Goal: Task Accomplishment & Management: Use online tool/utility

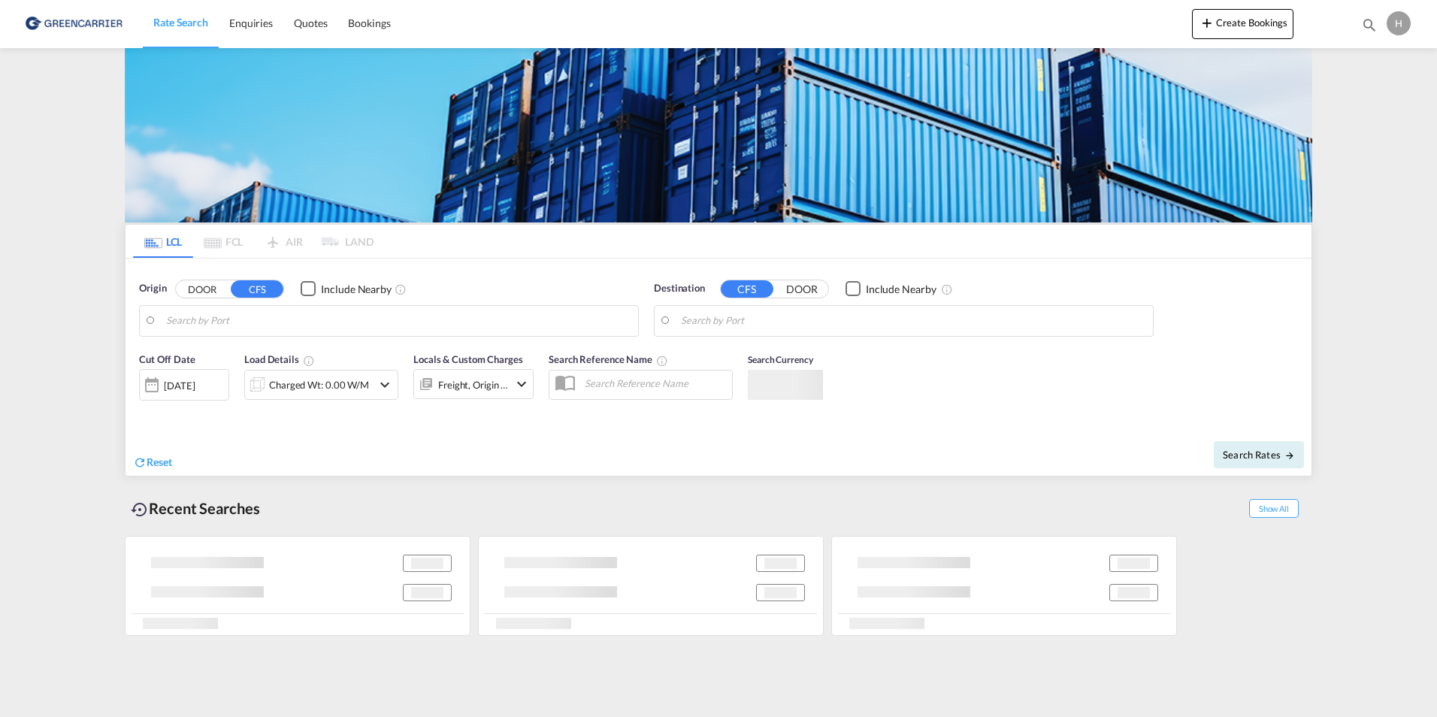
type input "DK-4200, [GEOGRAPHIC_DATA]"
type input "Haiphong, VNHPH"
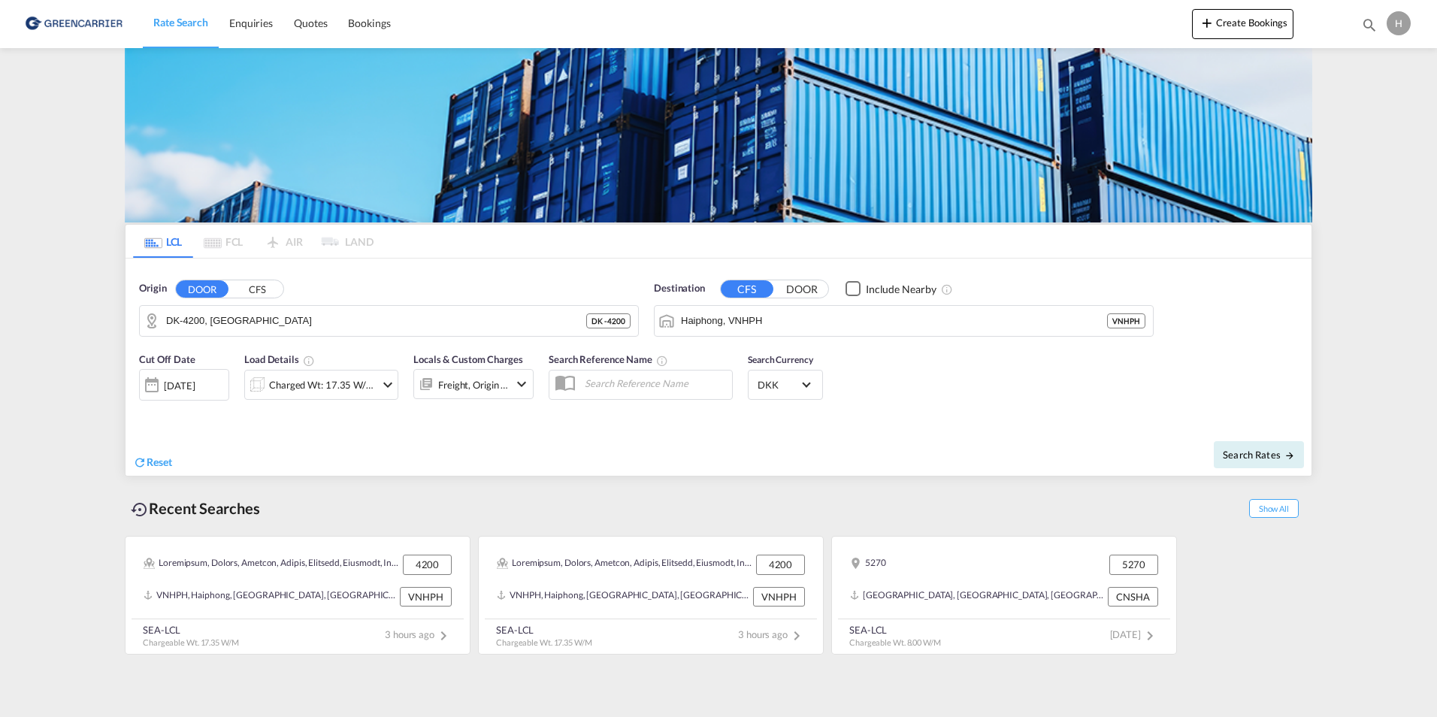
click at [301, 331] on input "DK-4200, [GEOGRAPHIC_DATA]" at bounding box center [376, 321] width 420 height 23
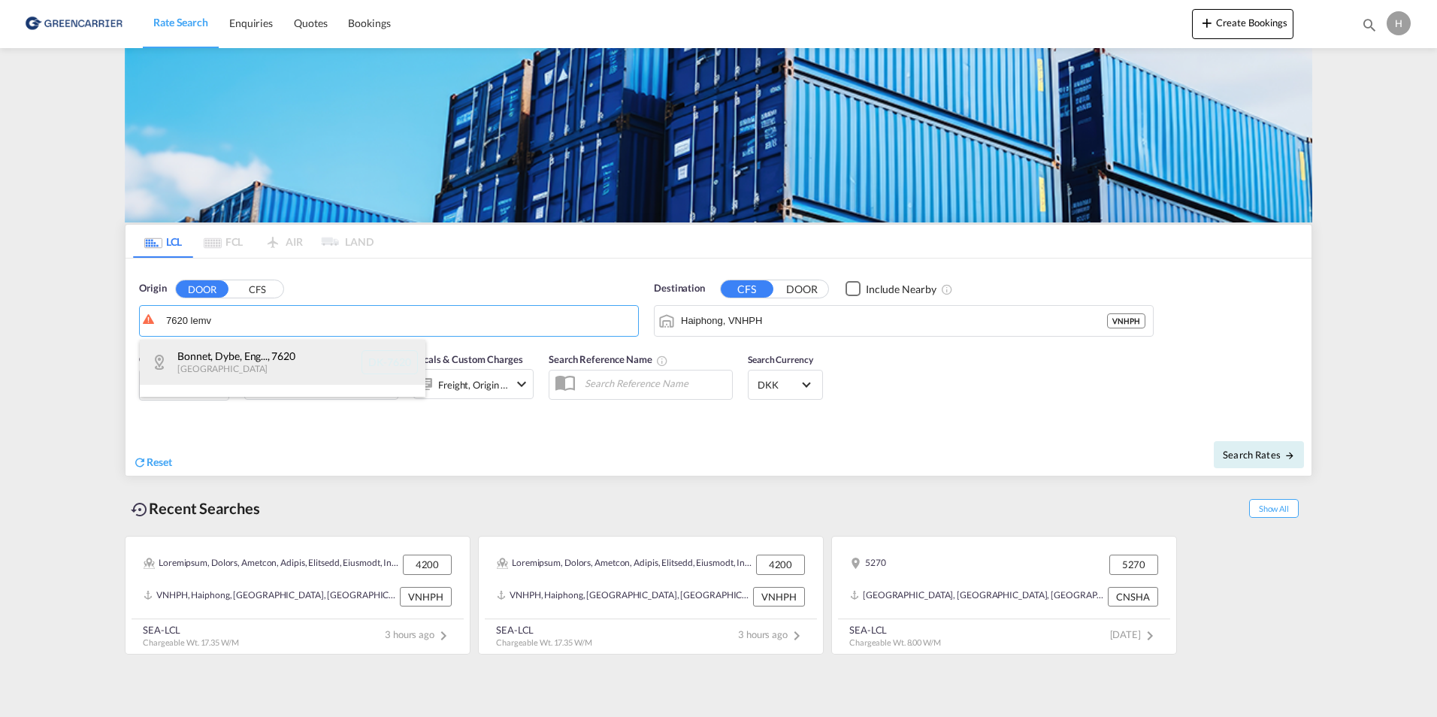
click at [289, 363] on div "Bonnet, Dybe, Eng... , 7620 [GEOGRAPHIC_DATA] [GEOGRAPHIC_DATA]-7620" at bounding box center [283, 362] width 286 height 45
type input "DK-7620, Bonnet, [GEOGRAPHIC_DATA], [GEOGRAPHIC_DATA], [GEOGRAPHIC_DATA], [GEOG…"
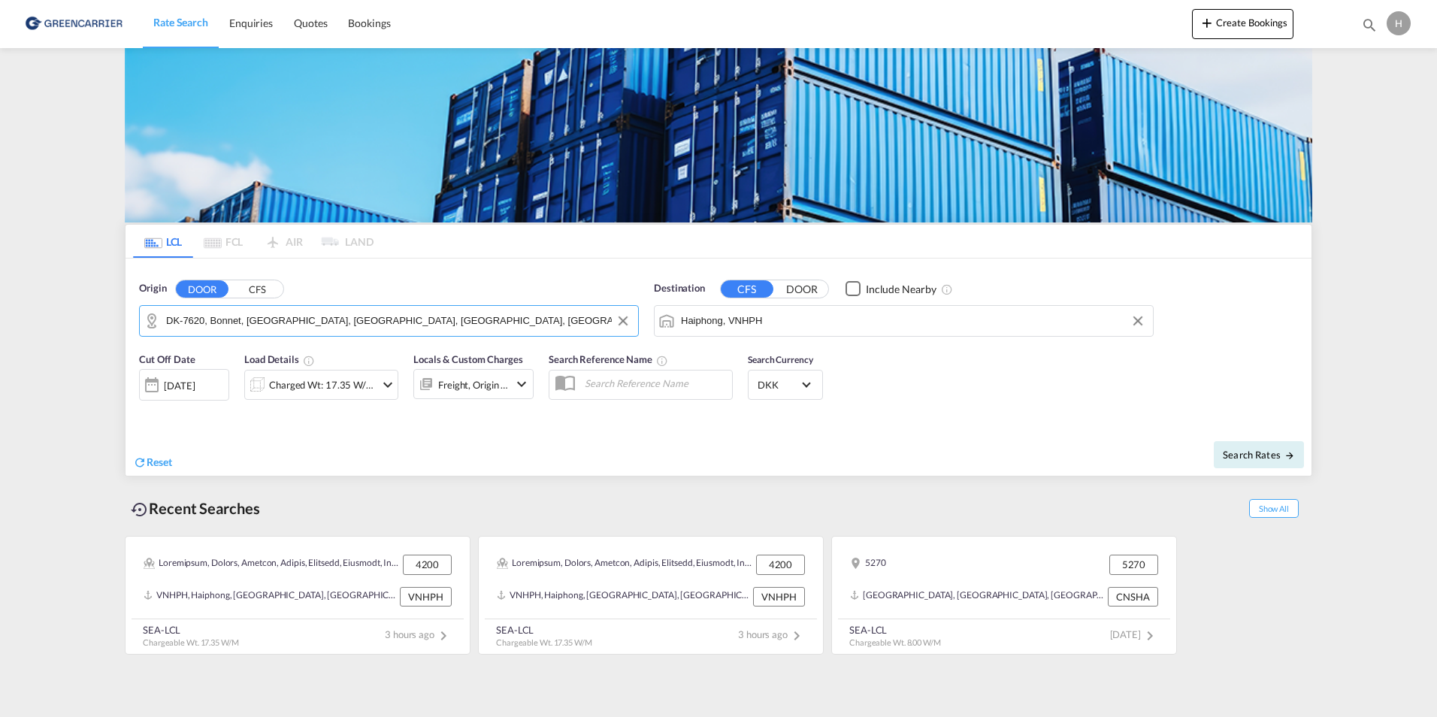
click at [766, 327] on input "Haiphong, VNHPH" at bounding box center [913, 321] width 464 height 23
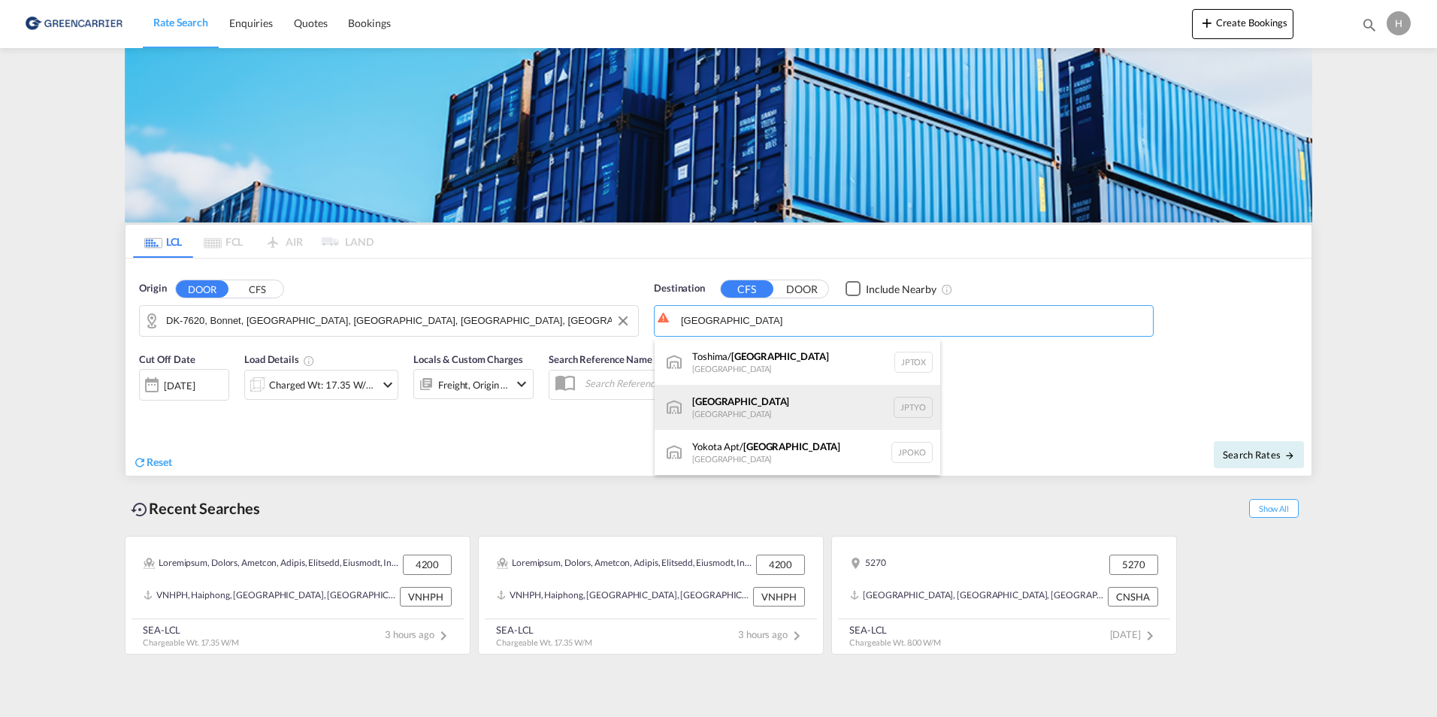
click at [764, 389] on div "Tokyo [GEOGRAPHIC_DATA] JPTYO" at bounding box center [797, 407] width 286 height 45
type input "[GEOGRAPHIC_DATA], JPTYO"
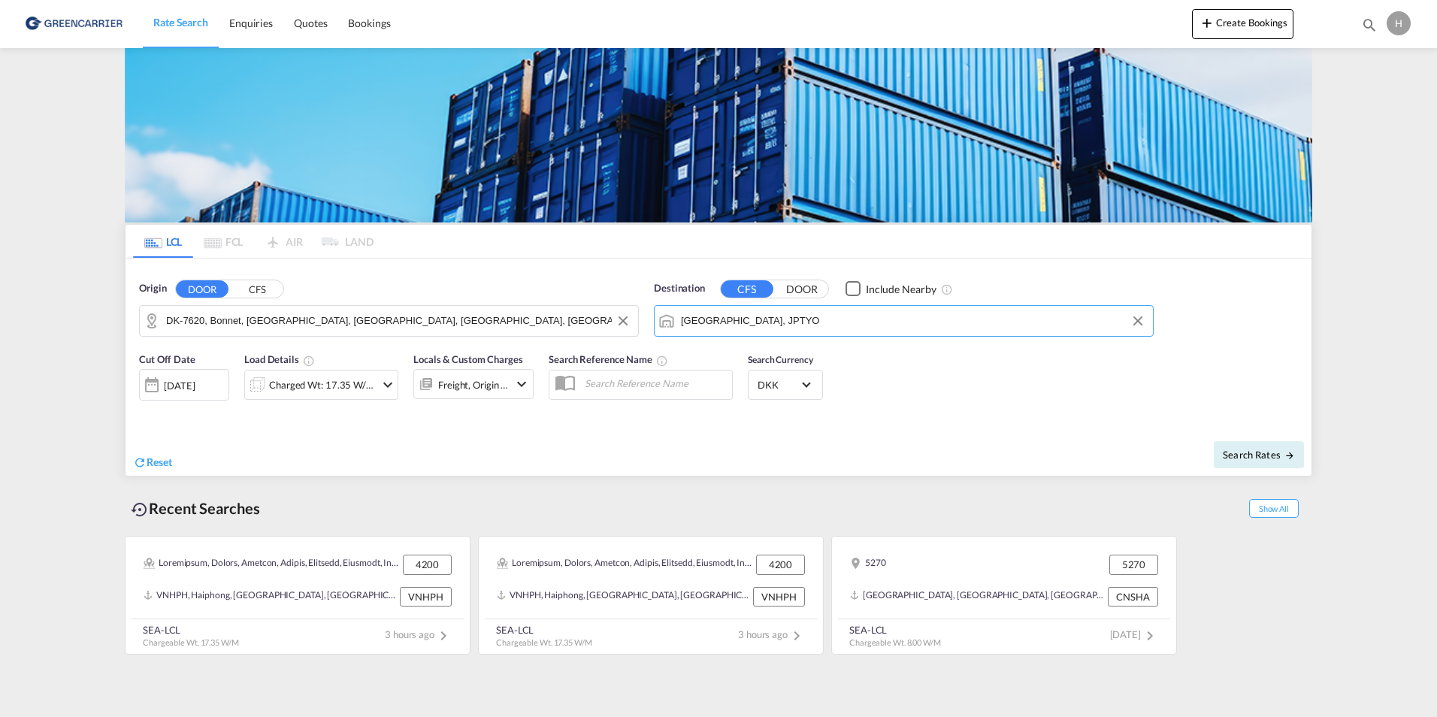
click at [327, 364] on div "Load Details Charged Wt: 17.35 W/M" at bounding box center [321, 374] width 154 height 45
click at [327, 377] on div "Charged Wt: 17.35 W/M" at bounding box center [322, 384] width 106 height 21
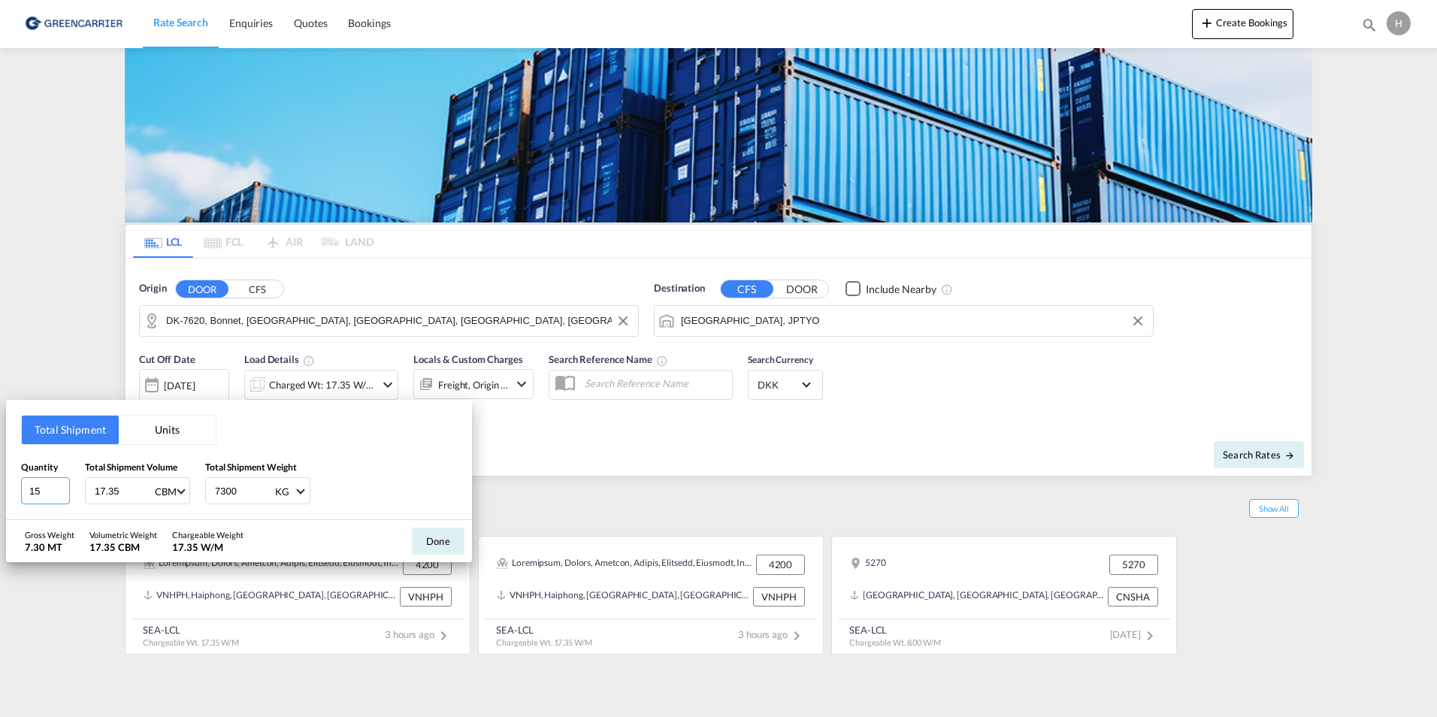
drag, startPoint x: 52, startPoint y: 492, endPoint x: -56, endPoint y: 492, distance: 107.4
click at [0, 492] on html "Rate Search Enquiries Quotes Bookings Rate Search Enquiries" at bounding box center [718, 358] width 1437 height 717
click at [53, 480] on input "15" at bounding box center [45, 490] width 49 height 27
drag, startPoint x: 45, startPoint y: 491, endPoint x: -13, endPoint y: 491, distance: 57.9
click at [0, 491] on html "Rate Search Enquiries Quotes Bookings Rate Search Enquiries" at bounding box center [718, 358] width 1437 height 717
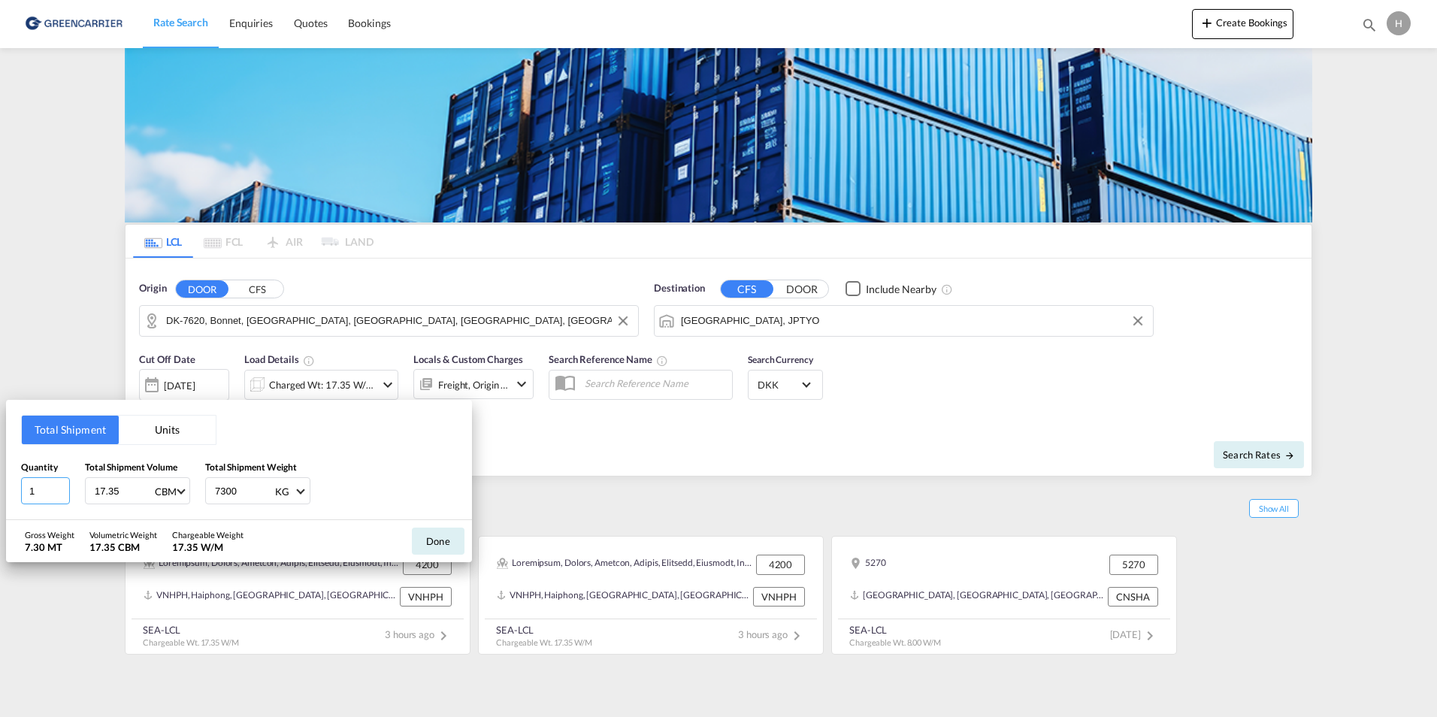
type input "1"
click at [167, 428] on button "Units" at bounding box center [167, 429] width 97 height 29
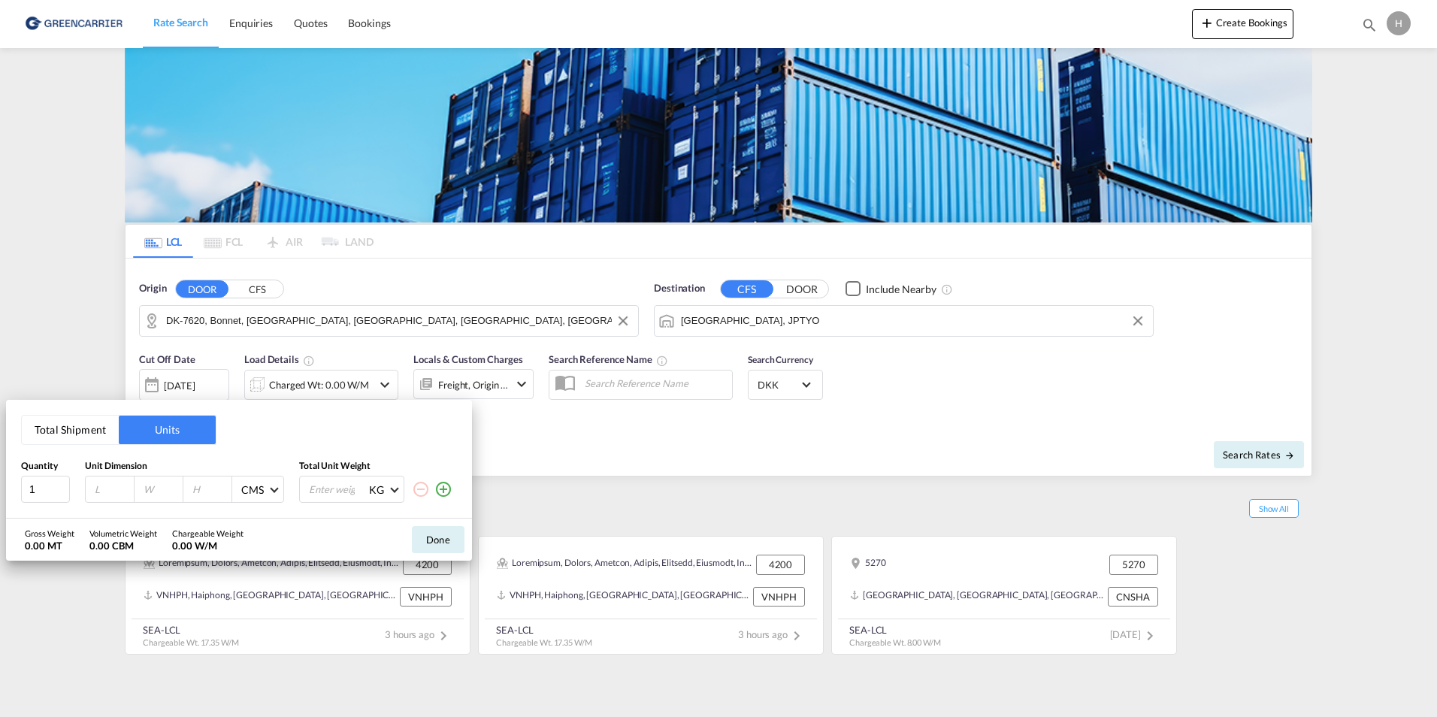
click at [106, 494] on input "number" at bounding box center [113, 489] width 41 height 14
type input "312"
type input "80"
click at [342, 479] on input "number" at bounding box center [337, 489] width 60 height 26
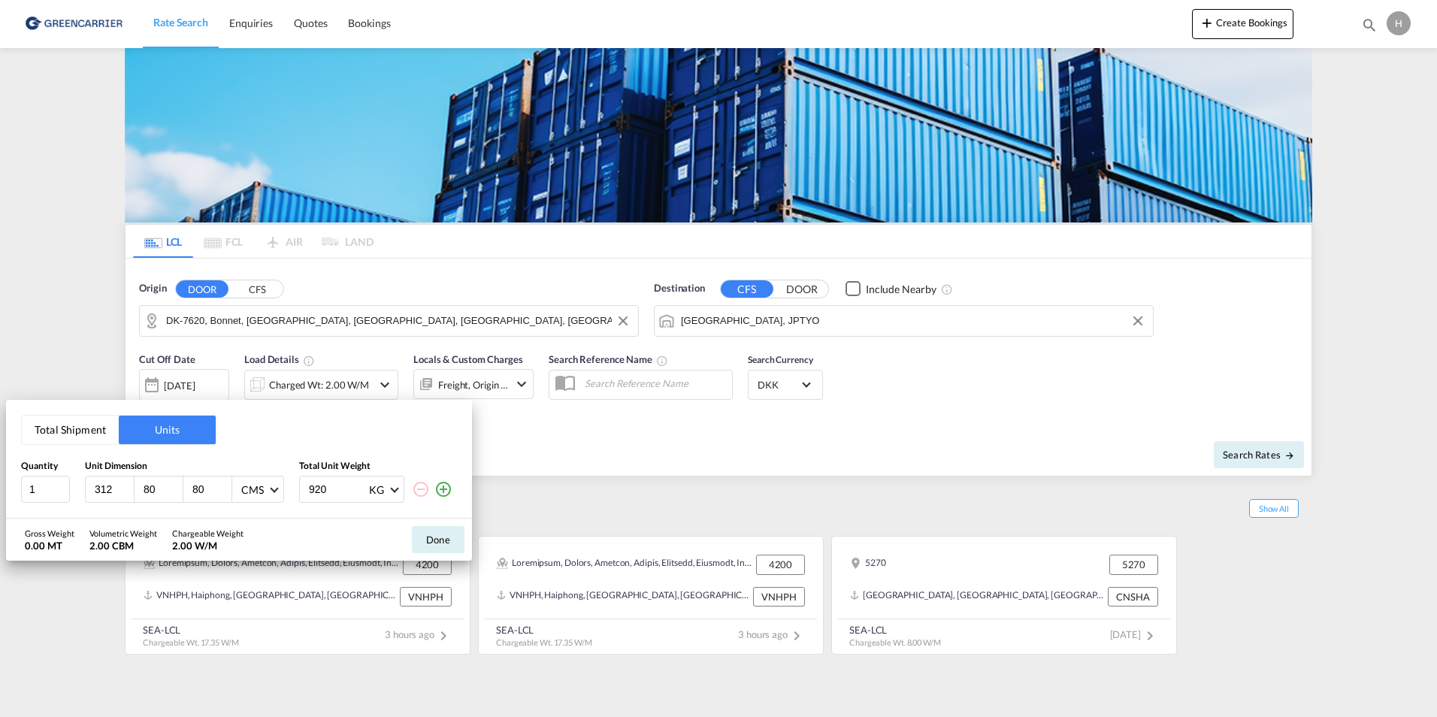
type input "920"
click at [441, 528] on button "Done" at bounding box center [438, 539] width 53 height 27
